Goal: Information Seeking & Learning: Learn about a topic

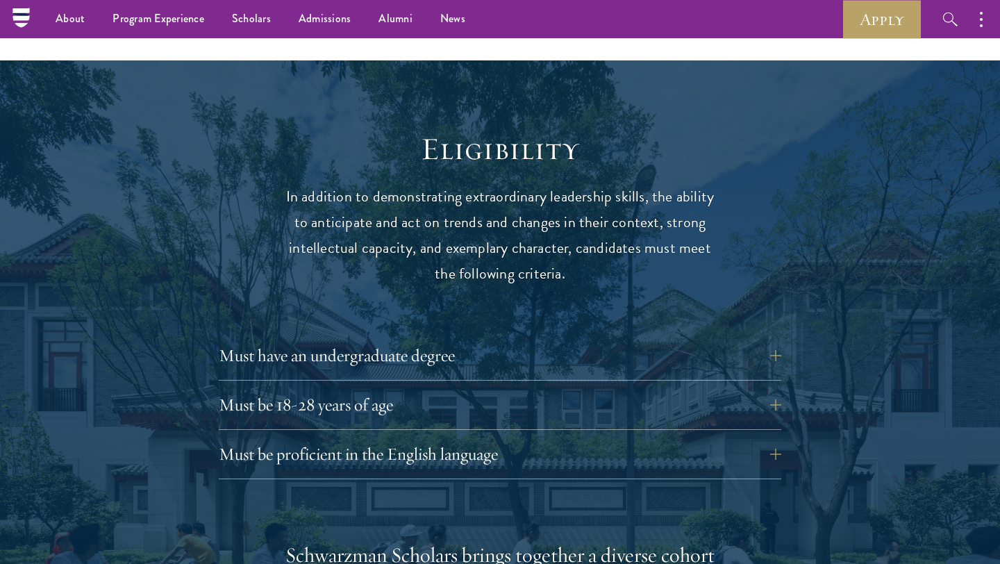
scroll to position [1717, 0]
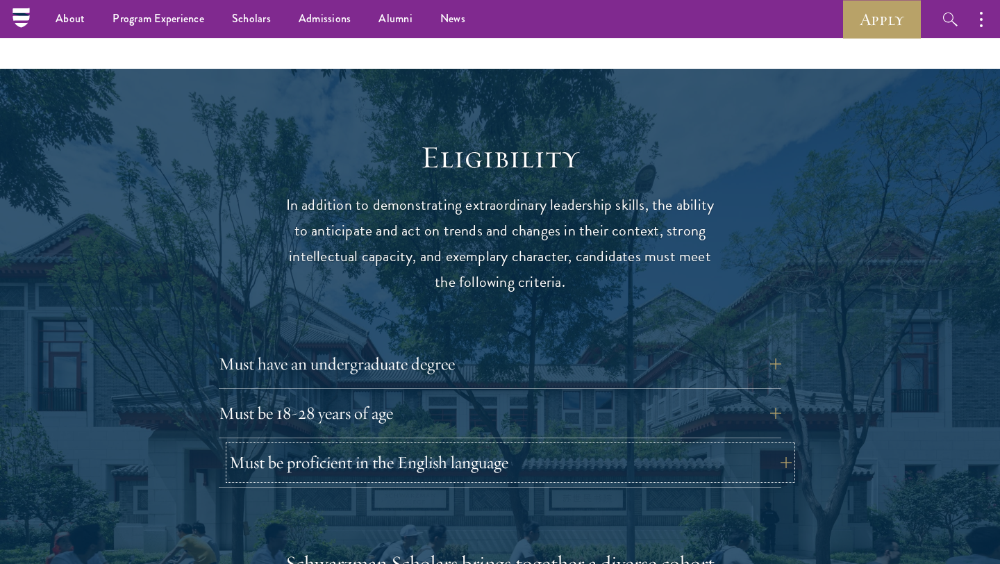
click at [529, 446] on button "Must be proficient in the English language" at bounding box center [510, 462] width 563 height 33
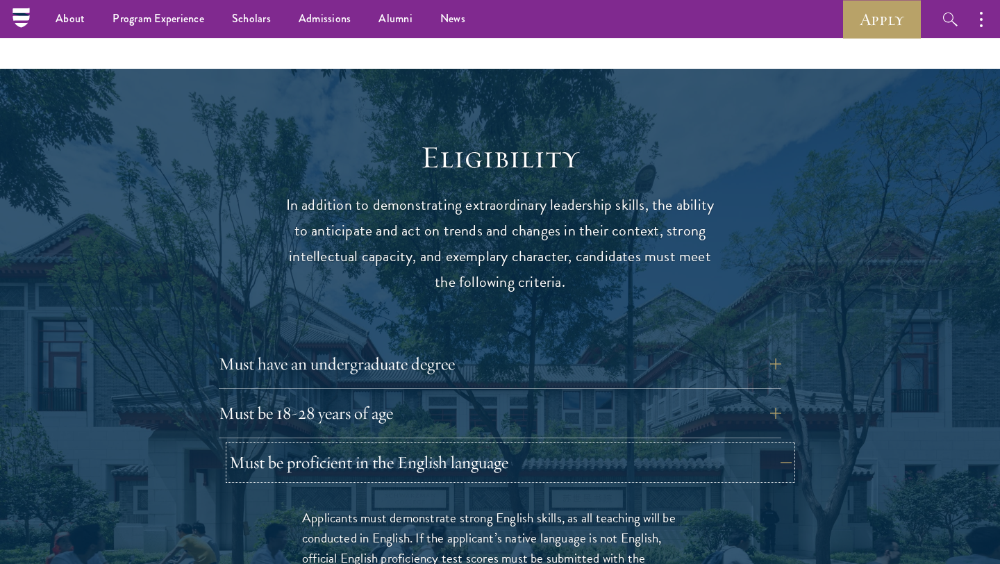
click at [529, 446] on button "Must be proficient in the English language" at bounding box center [510, 462] width 563 height 33
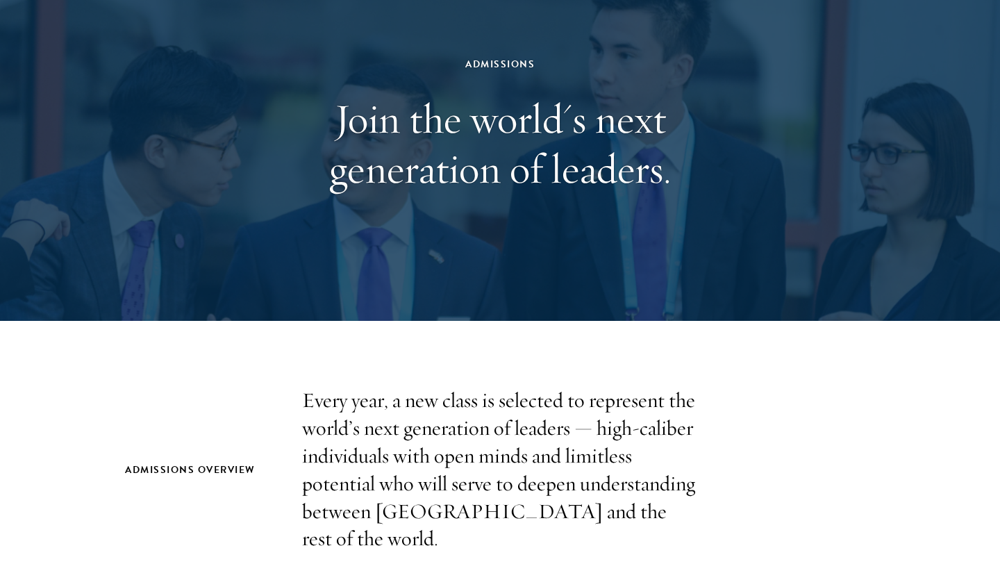
scroll to position [0, 0]
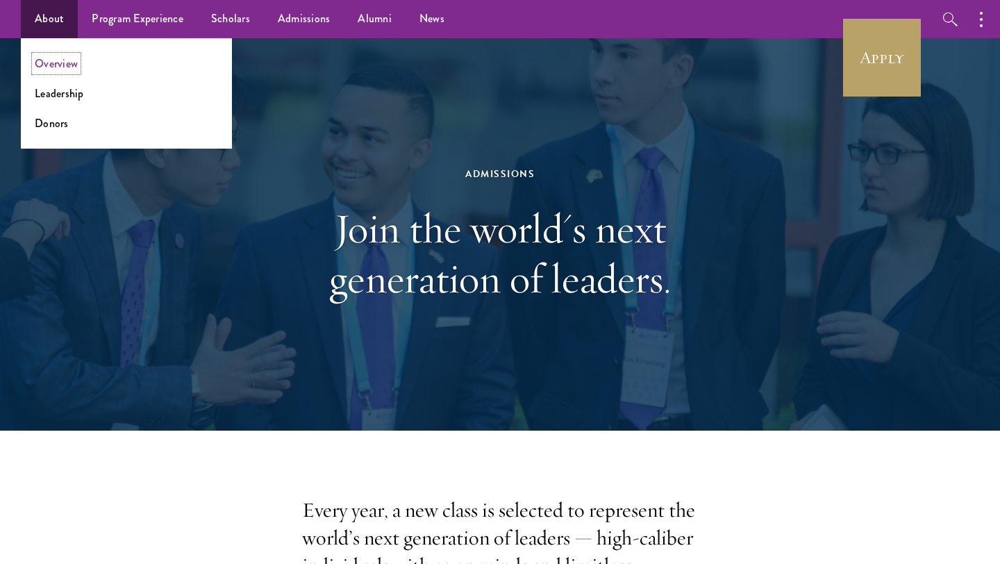
click at [56, 60] on link "Overview" at bounding box center [56, 64] width 43 height 16
